Goal: Task Accomplishment & Management: Complete application form

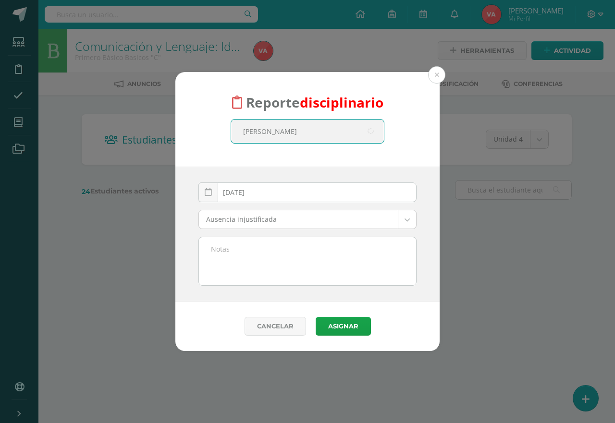
type input "[PERSON_NAME]"
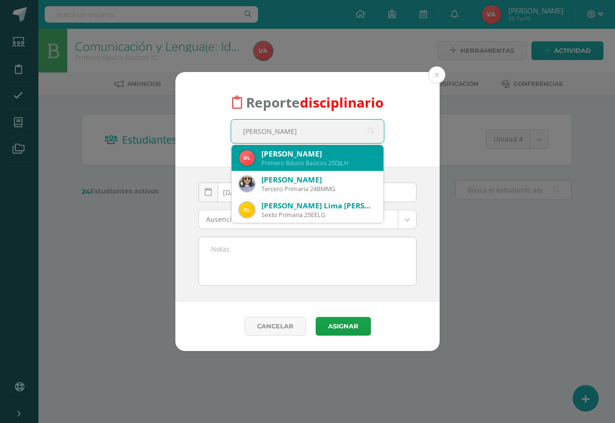
click at [323, 162] on div "Primero Básico Basicos 25DJLH" at bounding box center [318, 163] width 114 height 8
click at [323, 162] on div "Reporte disciplinario [PERSON_NAME] [PERSON_NAME] Primero Básico Basicos 25DJLH…" at bounding box center [307, 119] width 264 height 95
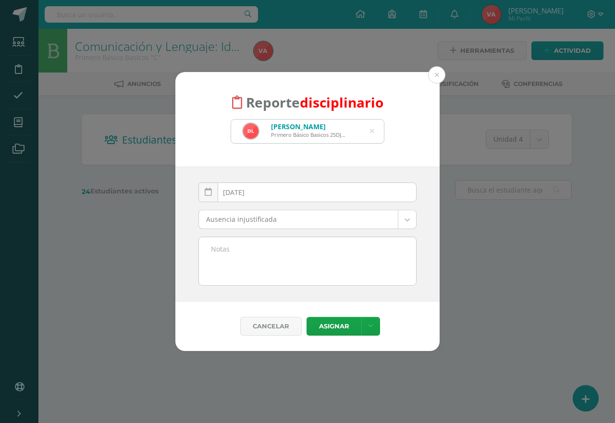
click at [404, 218] on body "Reporte disciplinario [PERSON_NAME] Primero Básico Basicos 25DJLH [PERSON_NAME]…" at bounding box center [307, 114] width 615 height 228
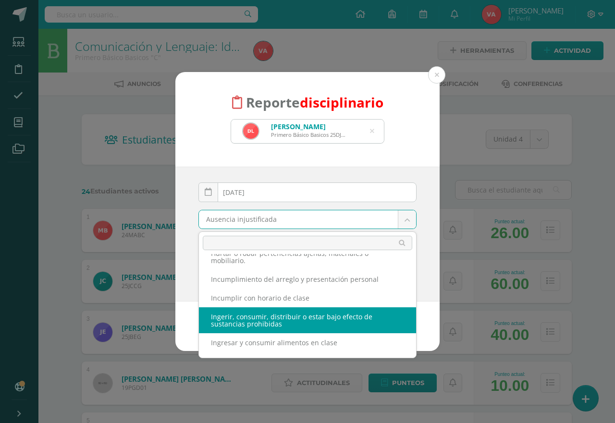
scroll to position [144, 0]
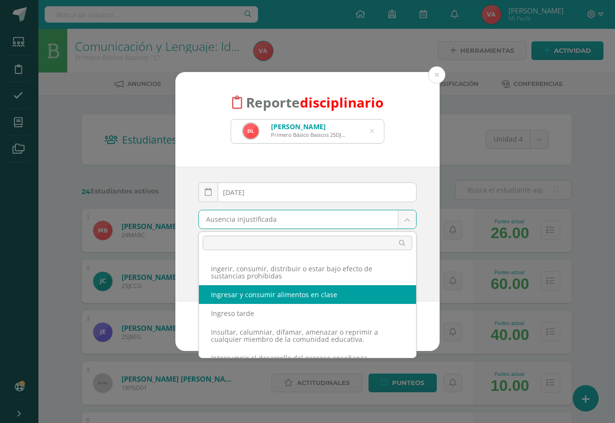
select select "53"
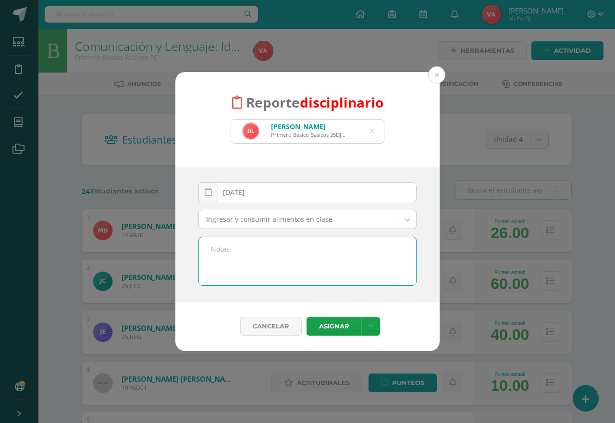
click at [279, 256] on textarea at bounding box center [307, 261] width 217 height 48
click at [391, 250] on textarea "El alumno come galleta y bebe una gaseosa (pepsi)" at bounding box center [307, 261] width 217 height 48
click at [389, 250] on textarea "El alumno come galleta y bebe una gaseosa (pepsi)" at bounding box center [307, 261] width 217 height 48
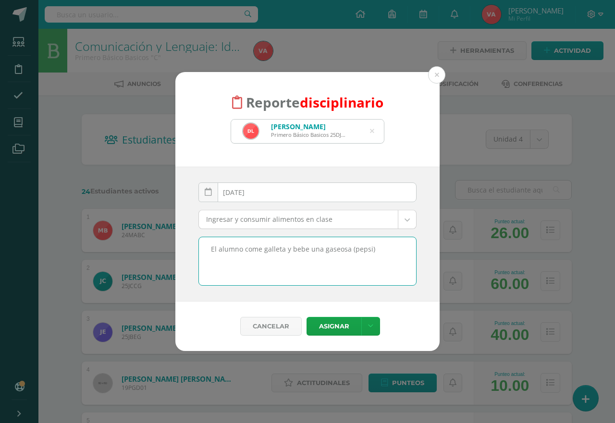
click at [389, 250] on textarea "El alumno come galleta y bebe una gaseosa (pepsi)" at bounding box center [307, 261] width 217 height 48
click at [385, 250] on textarea "El alumno come galleta y bebe una gaseosa (pepsi)" at bounding box center [307, 261] width 217 height 48
type textarea "El alumno come [PERSON_NAME] y bebe una gaseosa (pepsi) durante la clase cuando…"
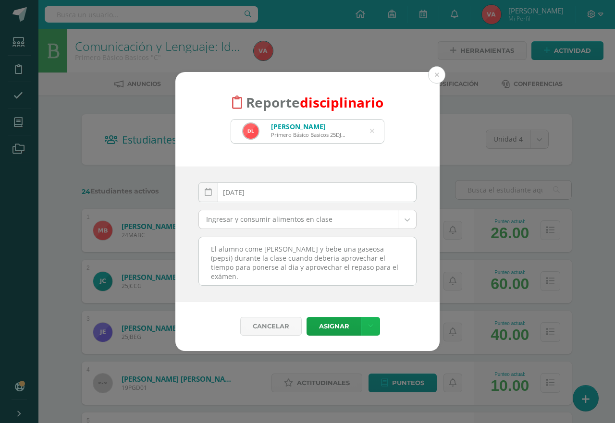
click at [367, 325] on link at bounding box center [370, 326] width 19 height 19
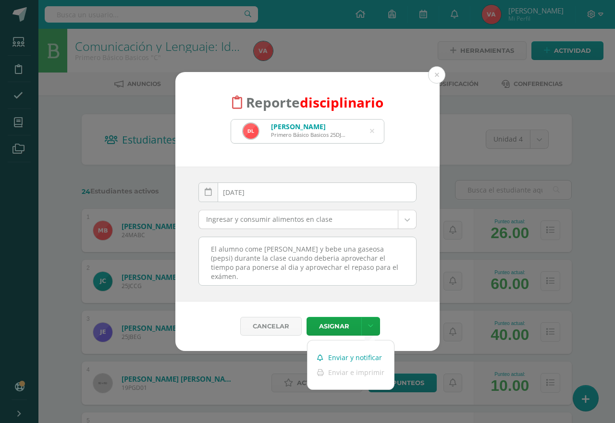
click at [366, 360] on link "Enviar y notificar" at bounding box center [350, 357] width 86 height 15
